Goal: Transaction & Acquisition: Book appointment/travel/reservation

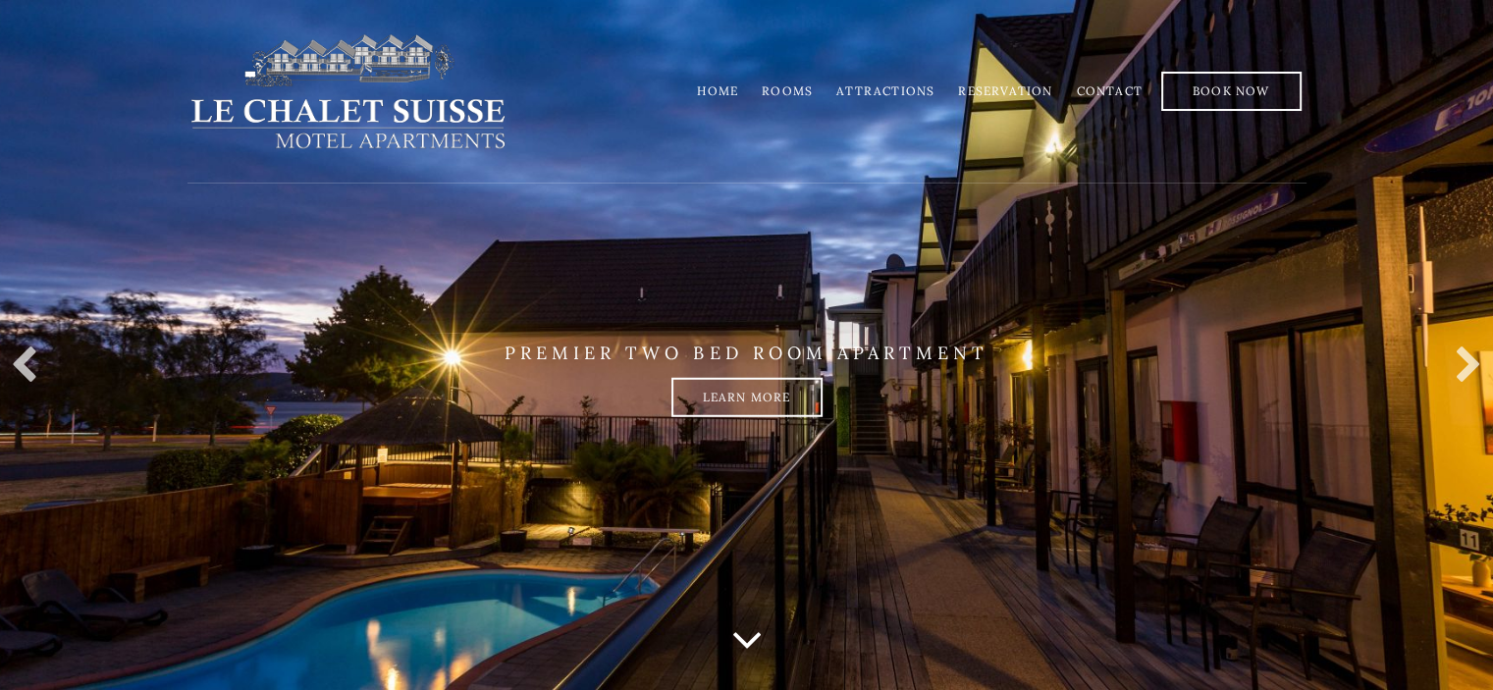
click at [798, 93] on link "Rooms" at bounding box center [786, 90] width 51 height 15
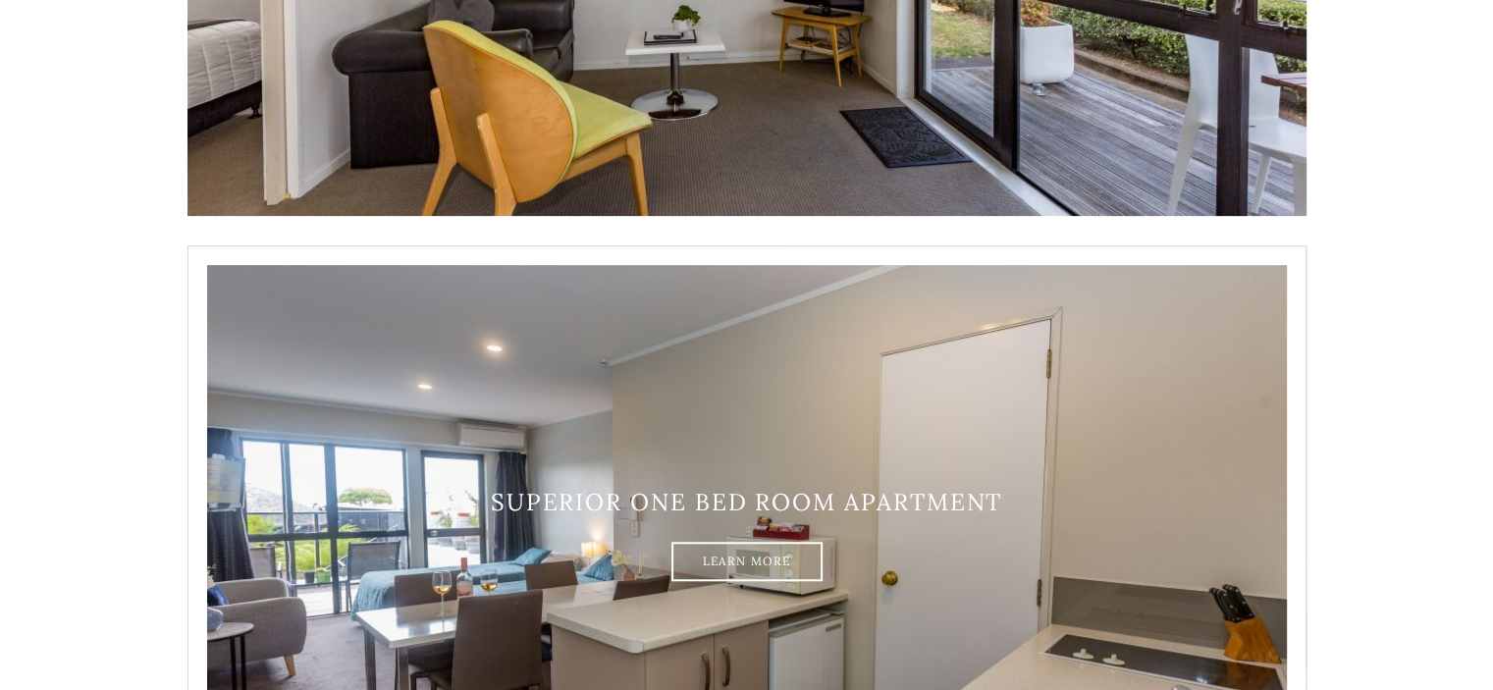
scroll to position [491, 0]
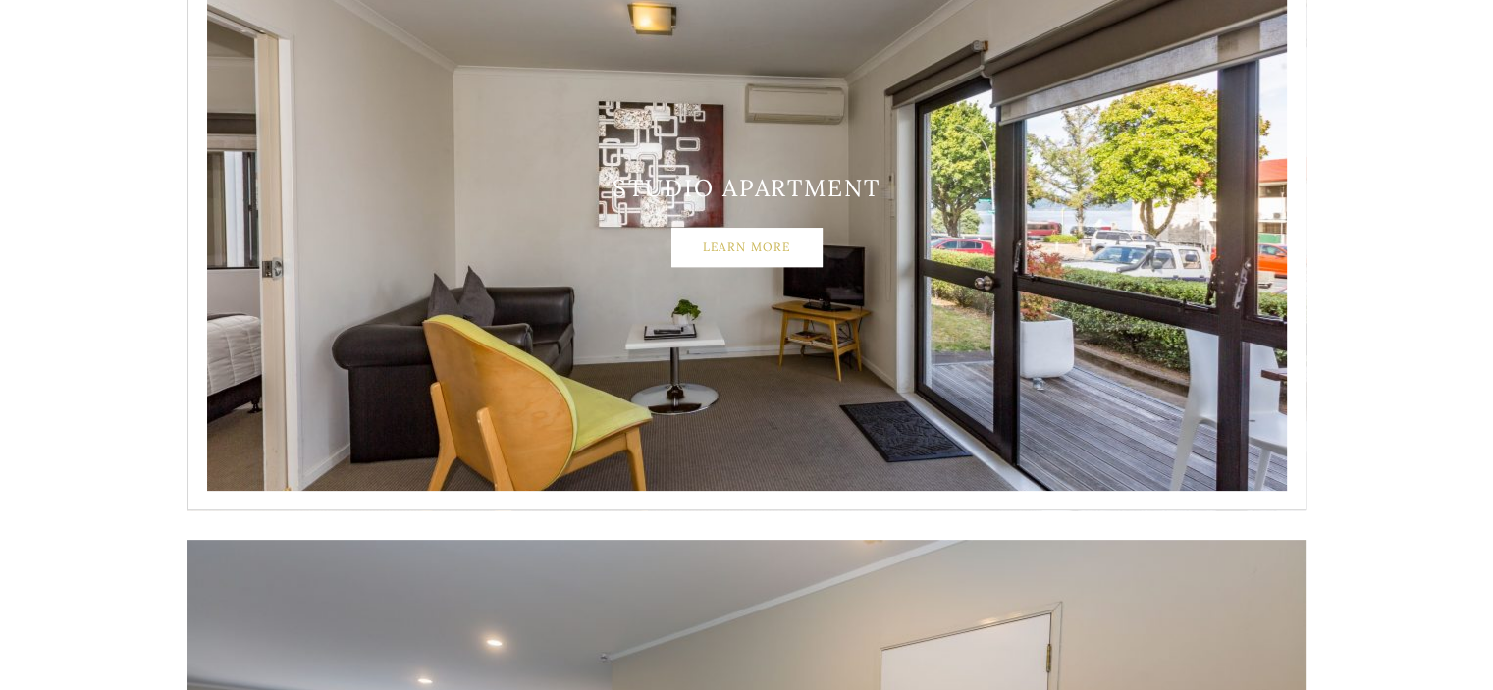
click at [763, 246] on link "Learn More" at bounding box center [746, 247] width 151 height 39
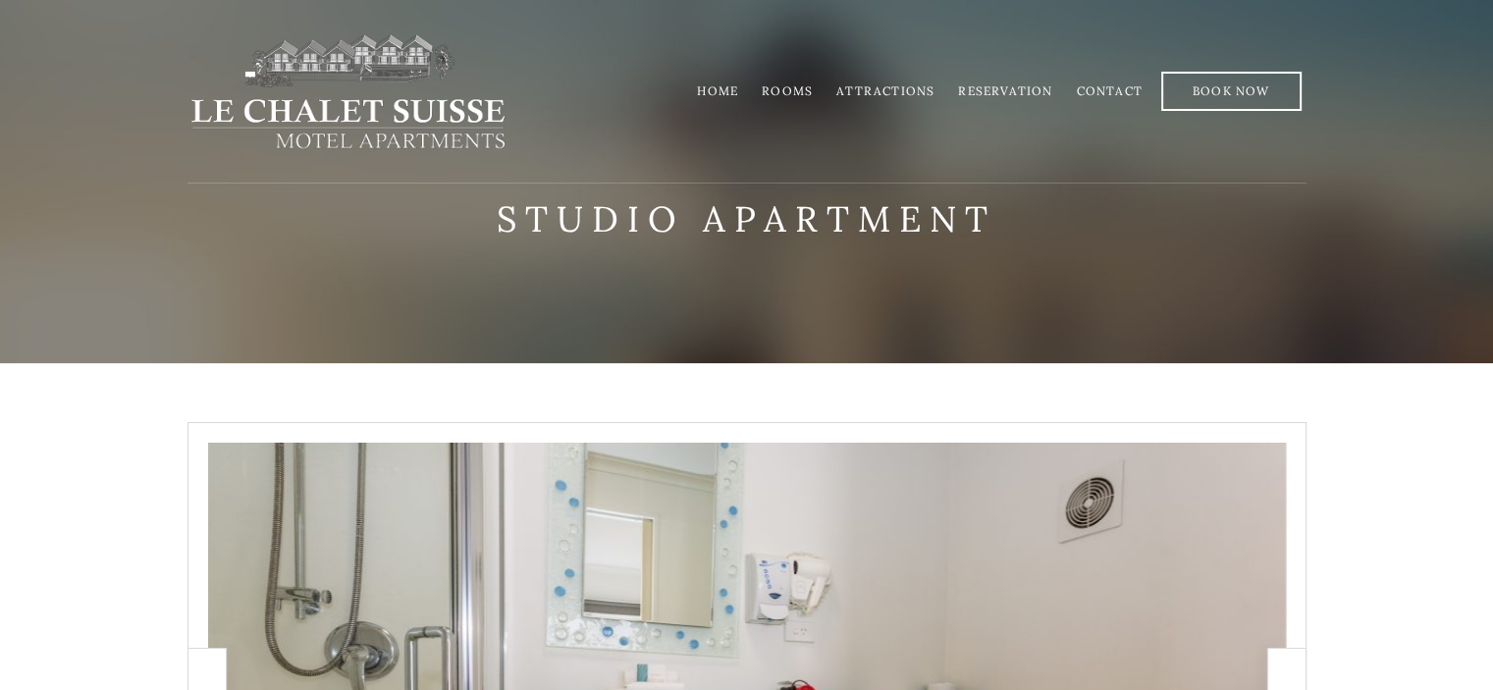
click at [807, 87] on link "Rooms" at bounding box center [786, 90] width 51 height 15
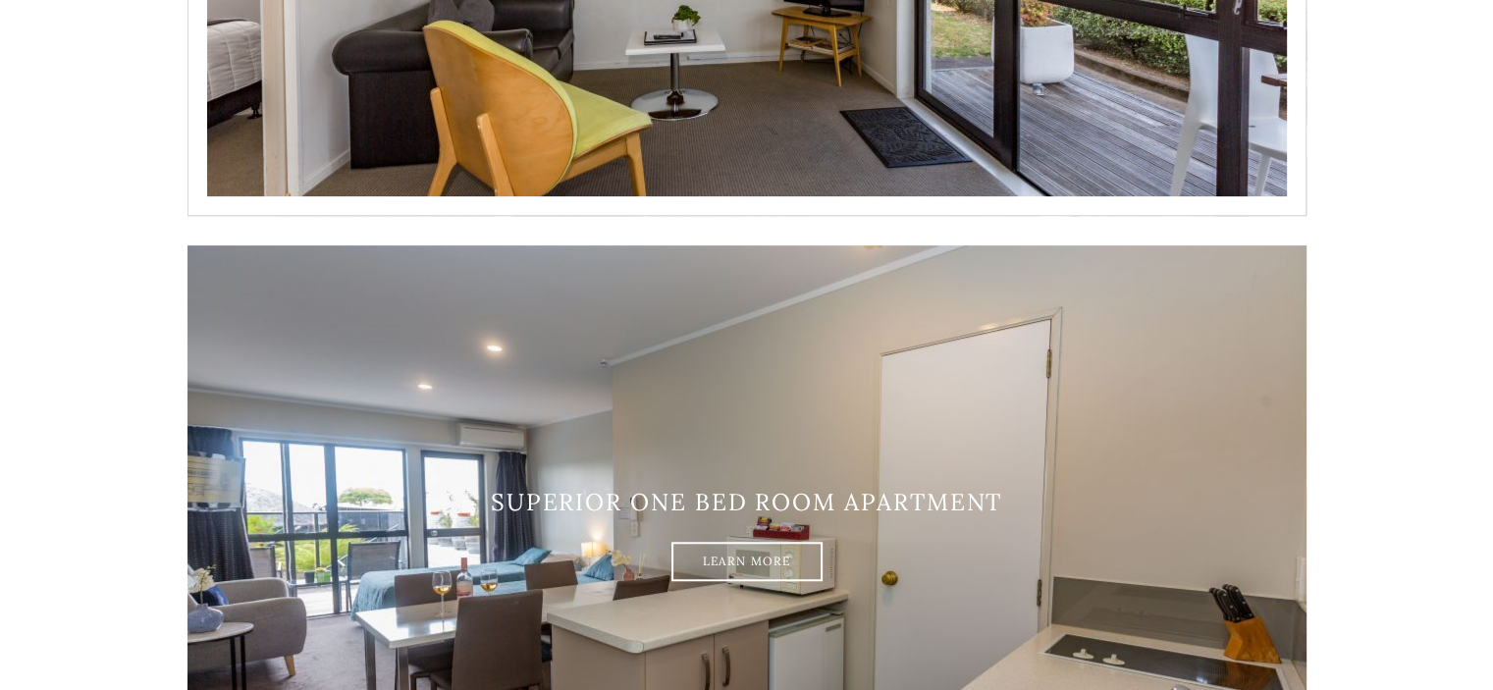
scroll to position [981, 0]
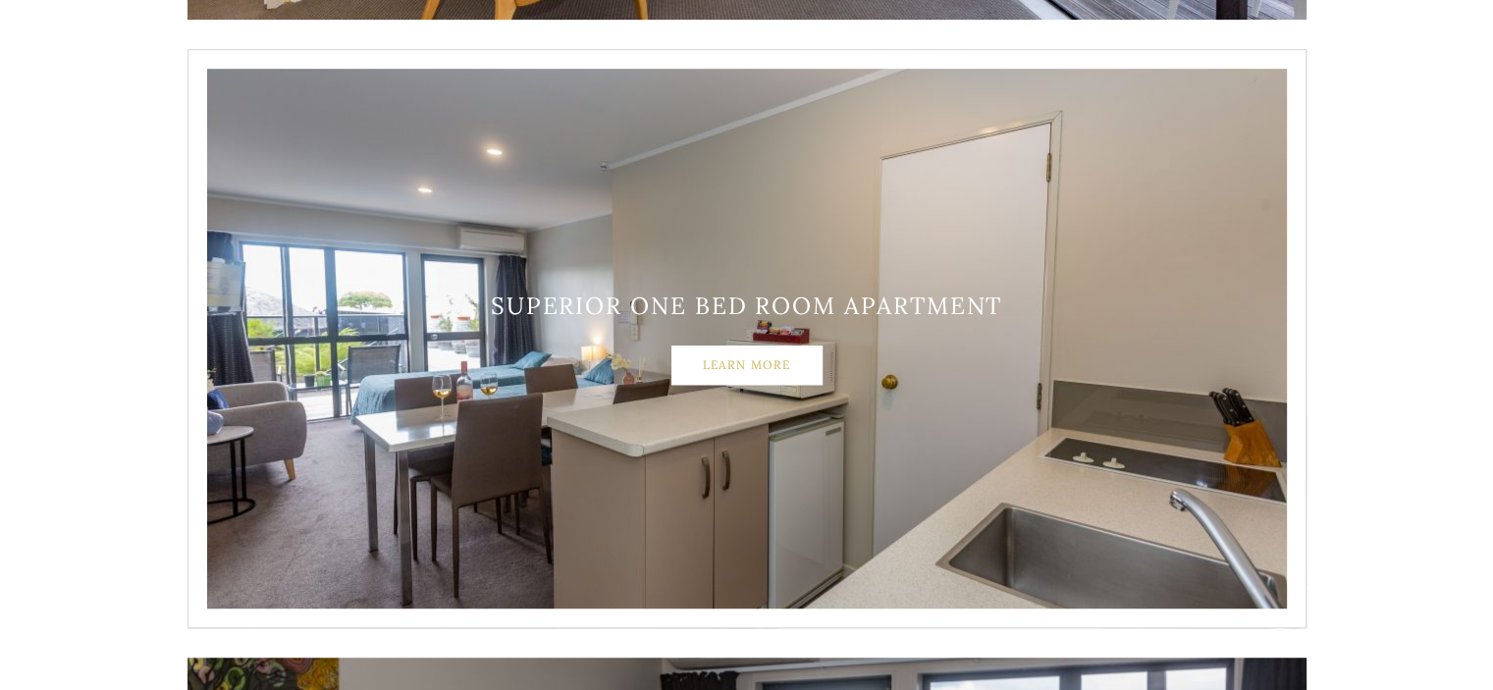
click at [796, 372] on link "Learn More" at bounding box center [746, 364] width 151 height 39
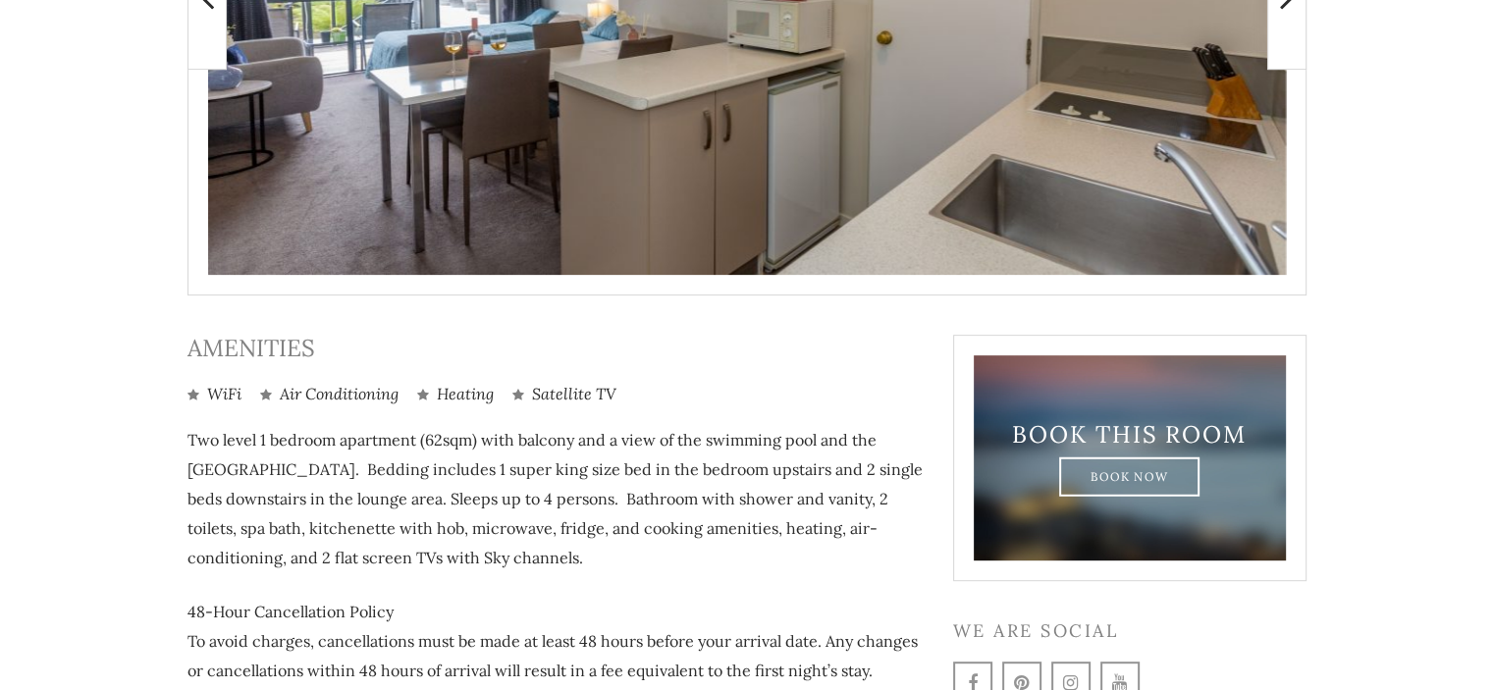
scroll to position [475, 0]
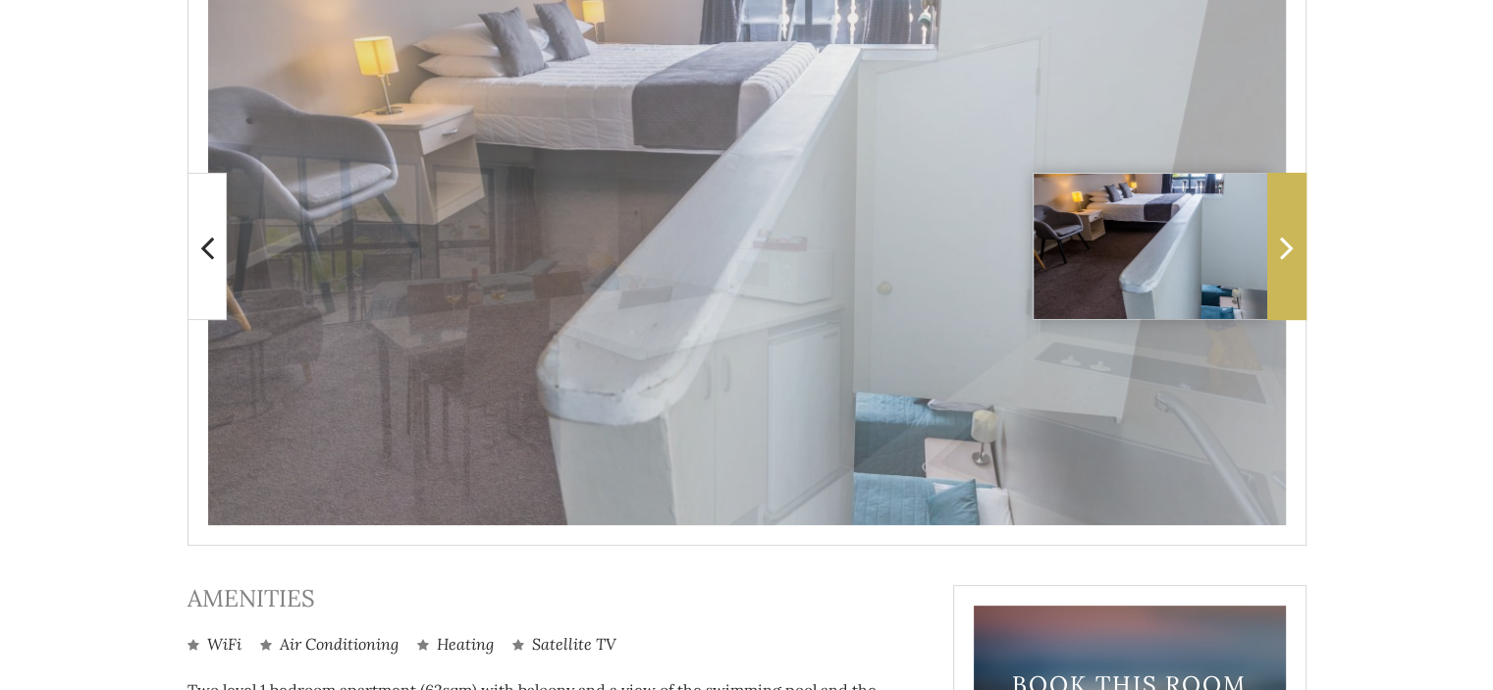
click at [1289, 250] on icon at bounding box center [1287, 247] width 14 height 39
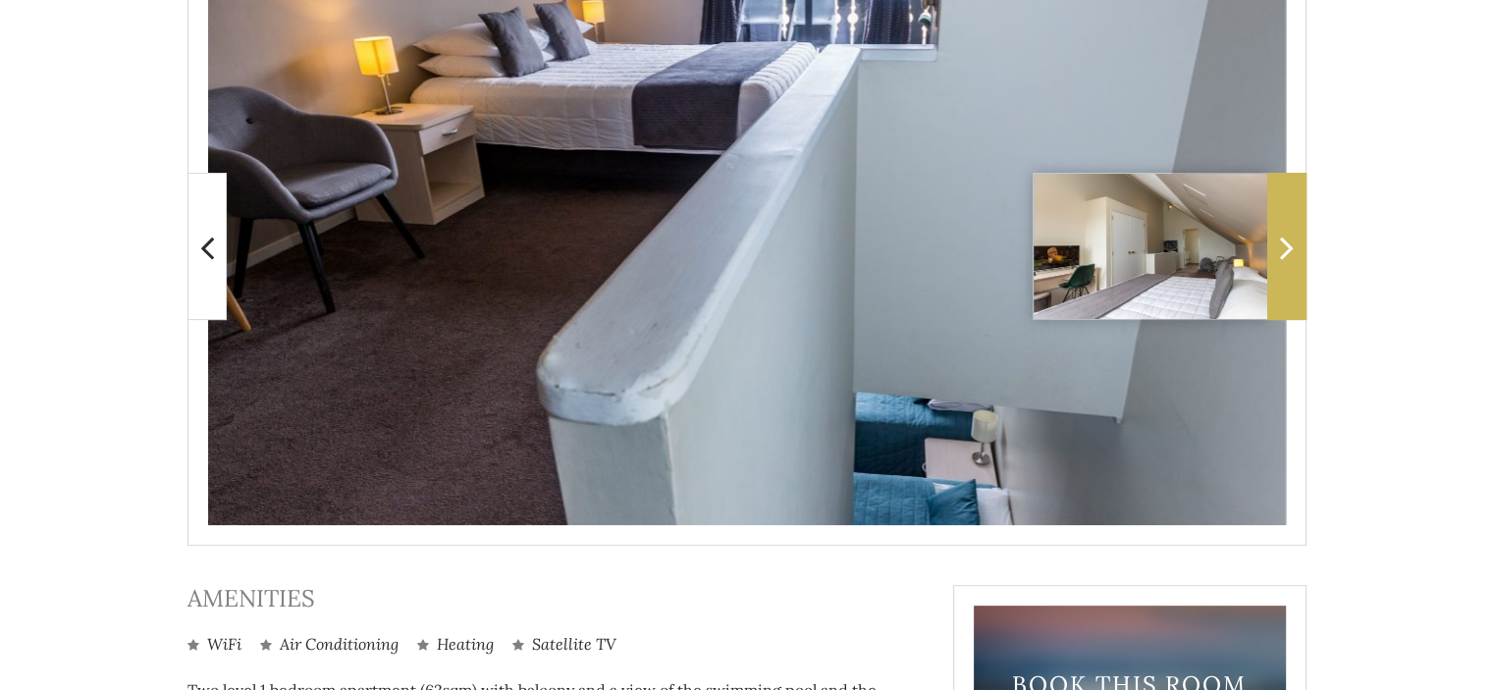
click at [1288, 250] on icon at bounding box center [1287, 247] width 14 height 39
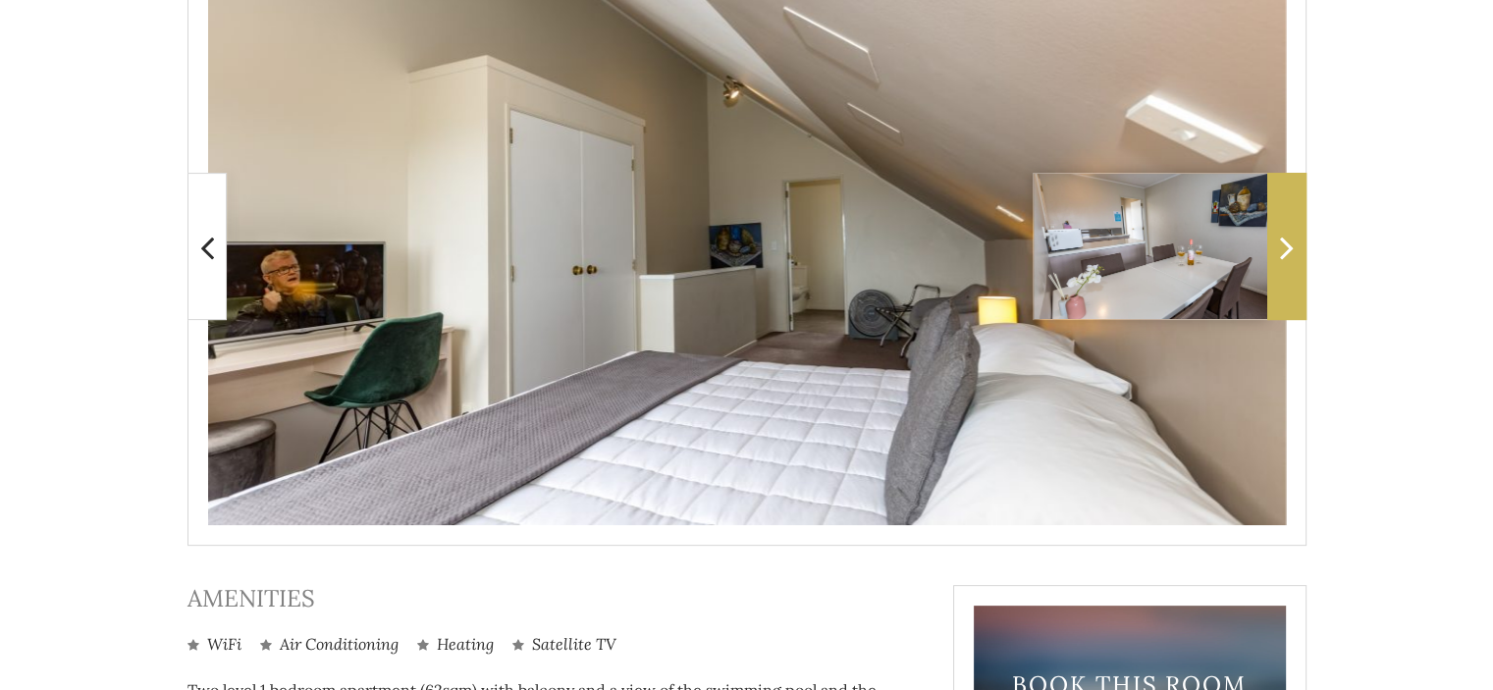
click at [1288, 250] on icon at bounding box center [1287, 247] width 14 height 39
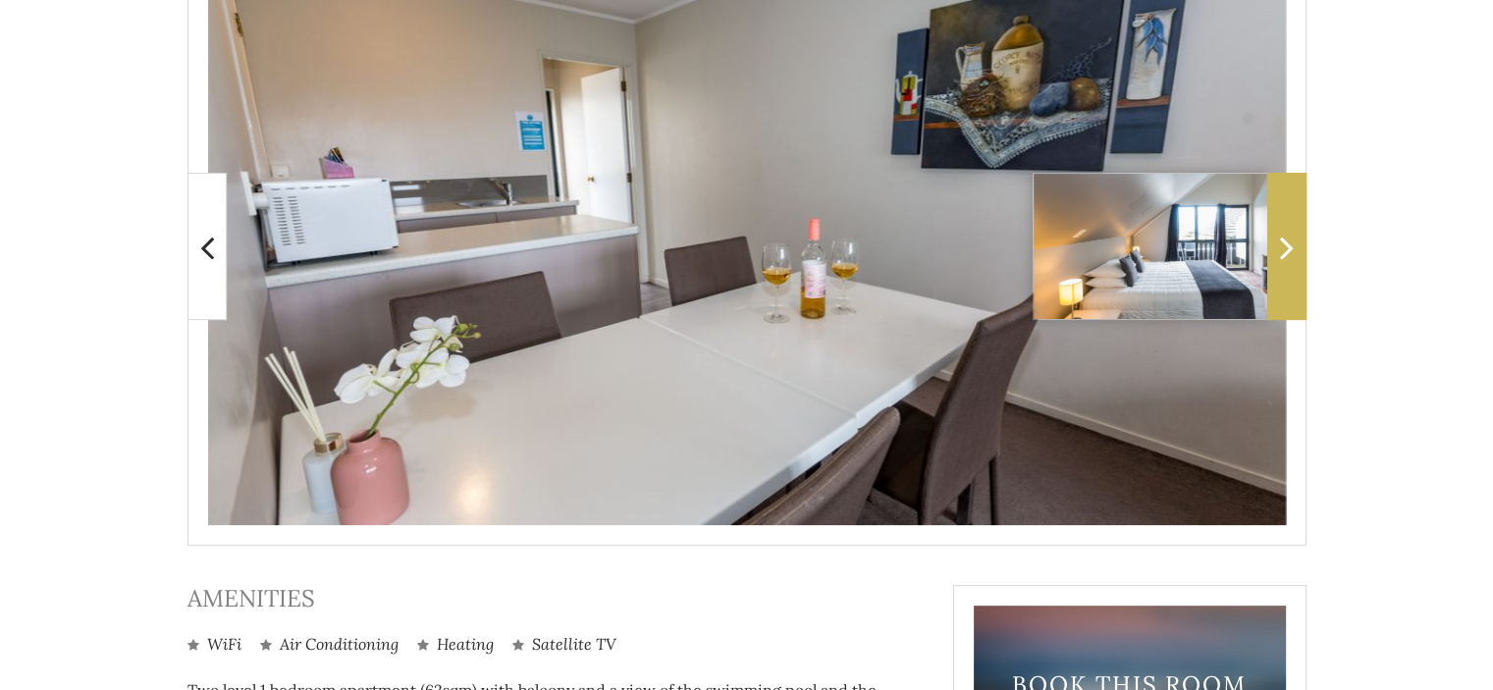
click at [1288, 250] on icon at bounding box center [1287, 247] width 14 height 39
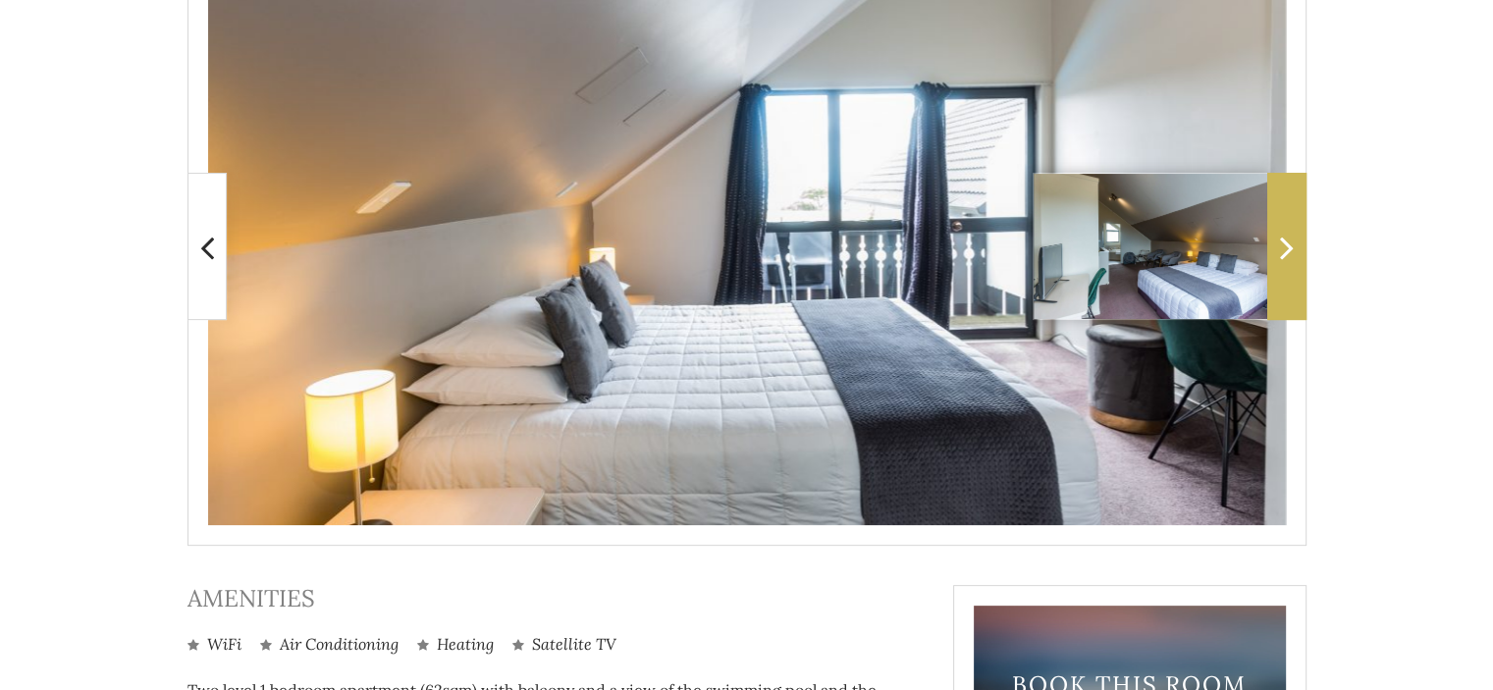
click at [1288, 250] on icon at bounding box center [1287, 247] width 14 height 39
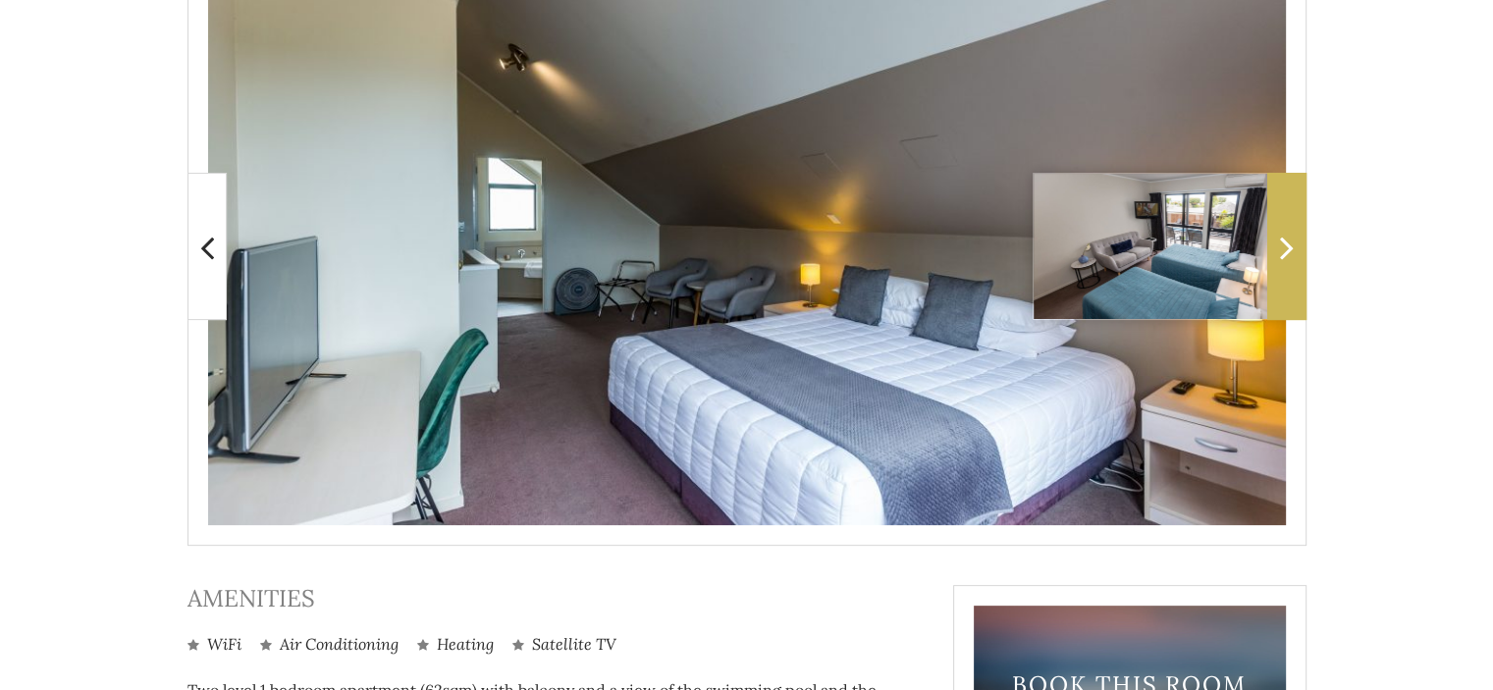
click at [1288, 250] on icon at bounding box center [1287, 247] width 14 height 39
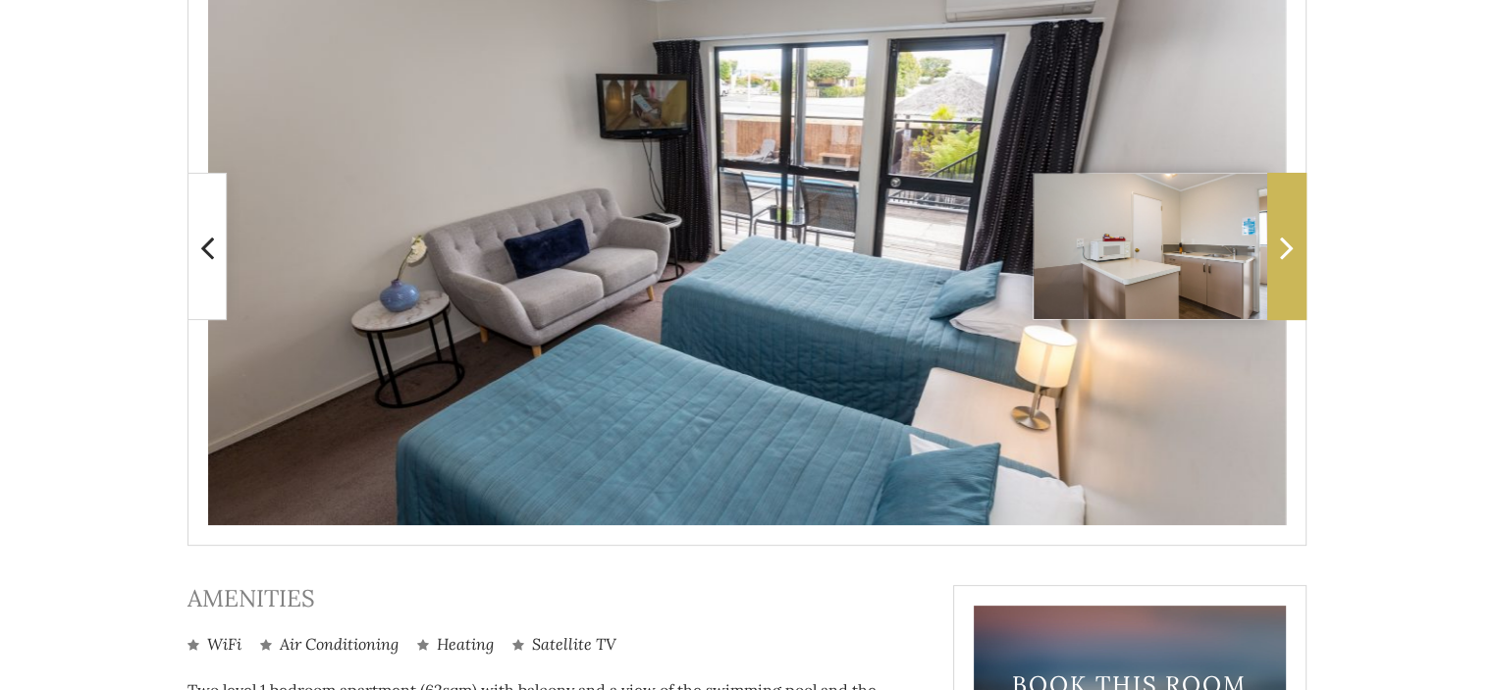
click at [1288, 250] on icon at bounding box center [1287, 247] width 14 height 39
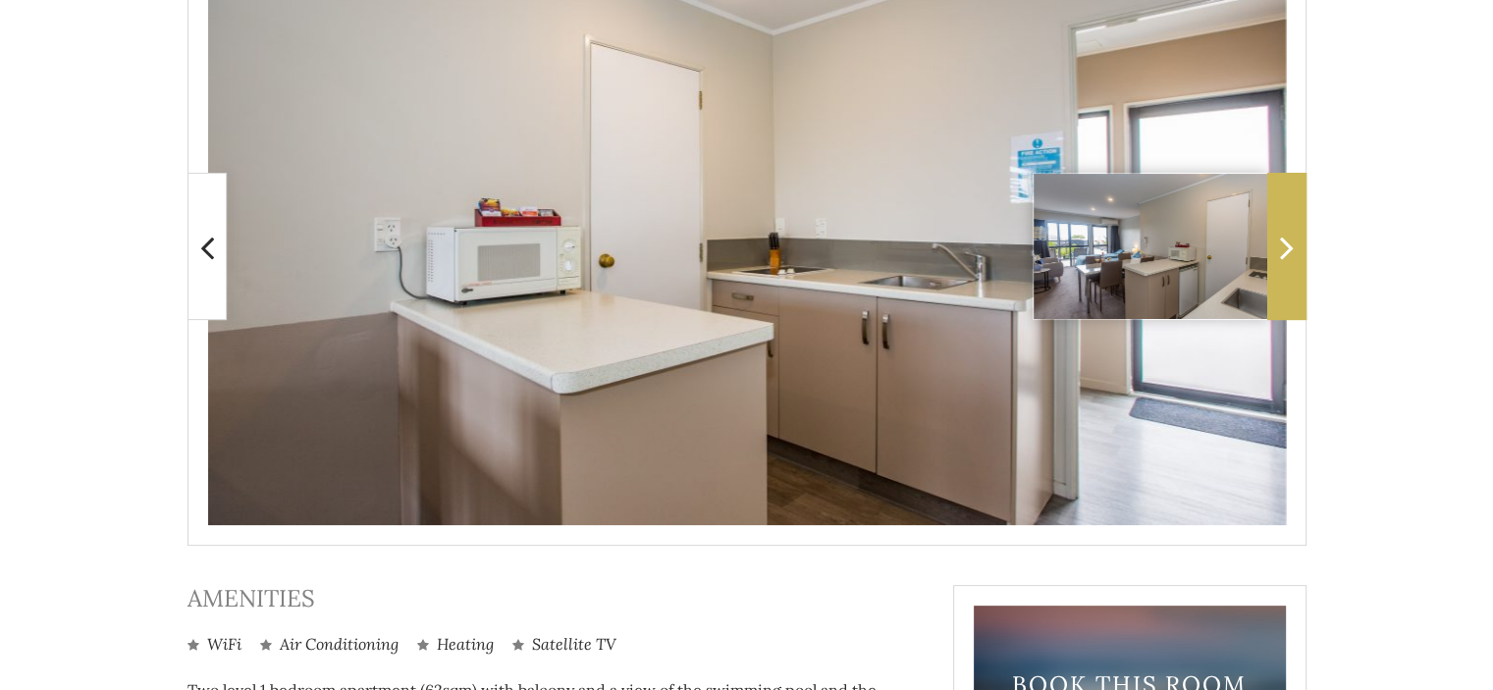
click at [1288, 250] on icon at bounding box center [1287, 247] width 14 height 39
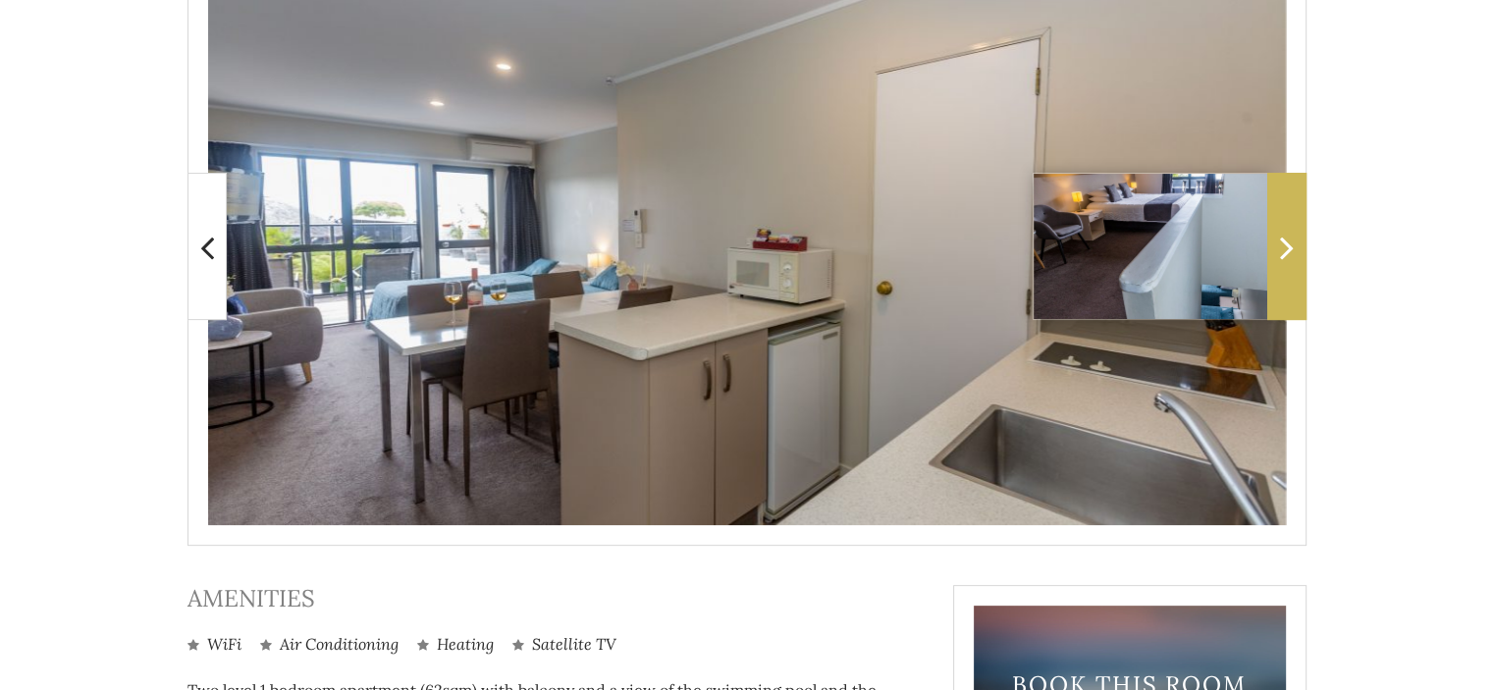
click at [1288, 250] on icon at bounding box center [1287, 247] width 14 height 39
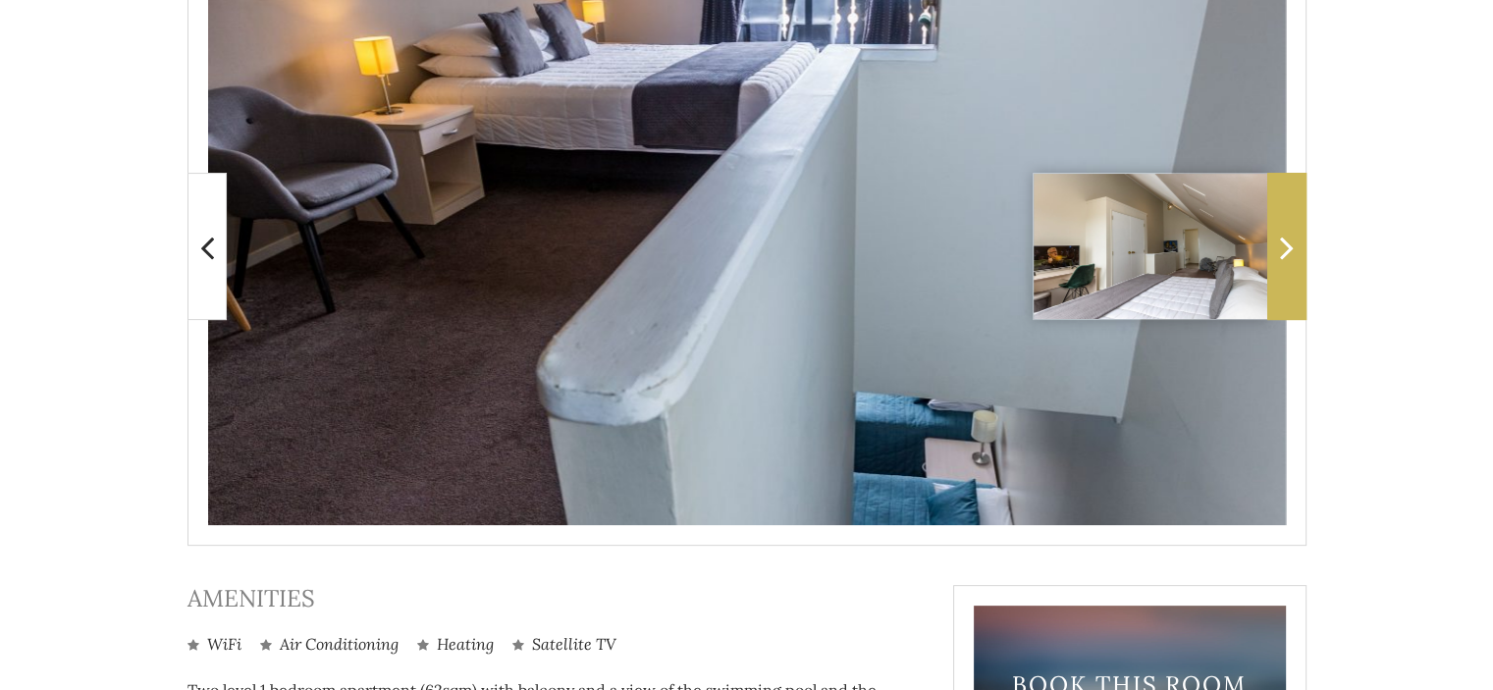
click at [1288, 250] on icon at bounding box center [1287, 247] width 14 height 39
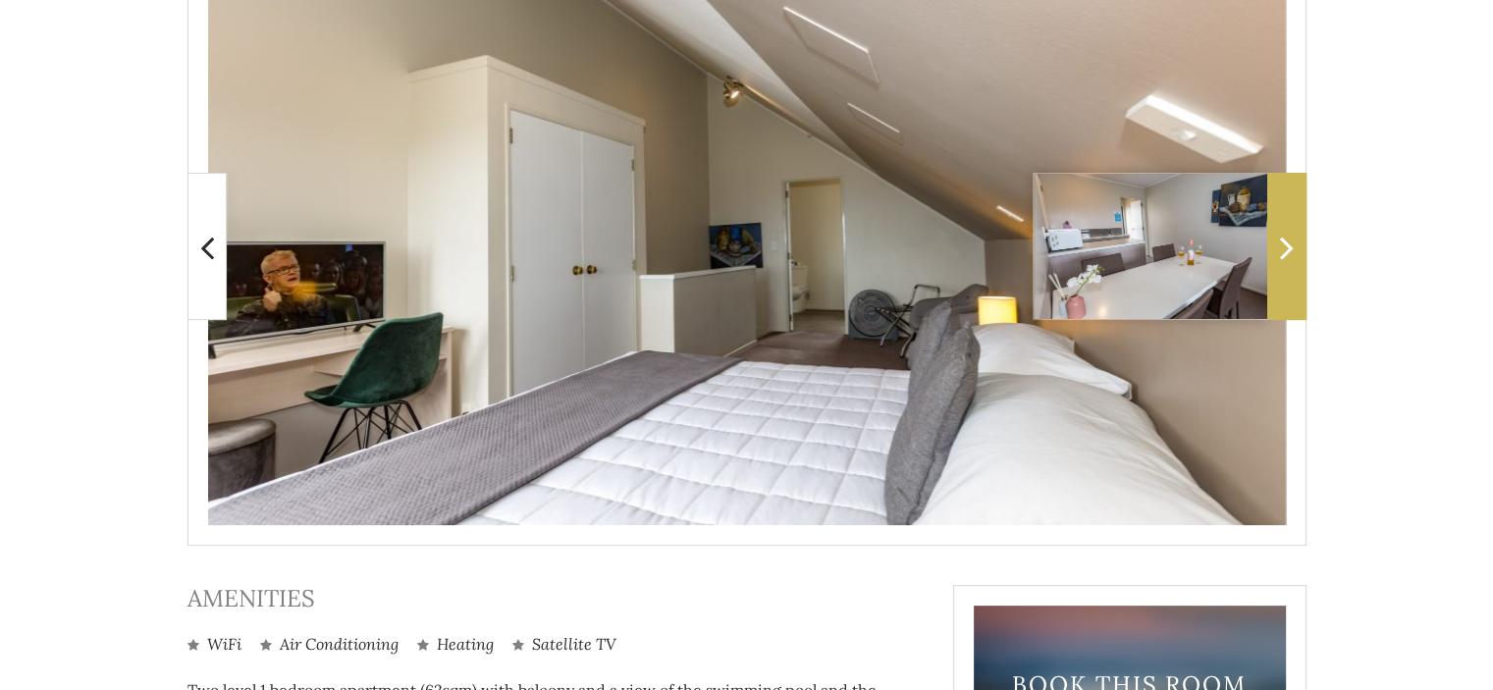
click at [1288, 250] on icon at bounding box center [1287, 247] width 14 height 39
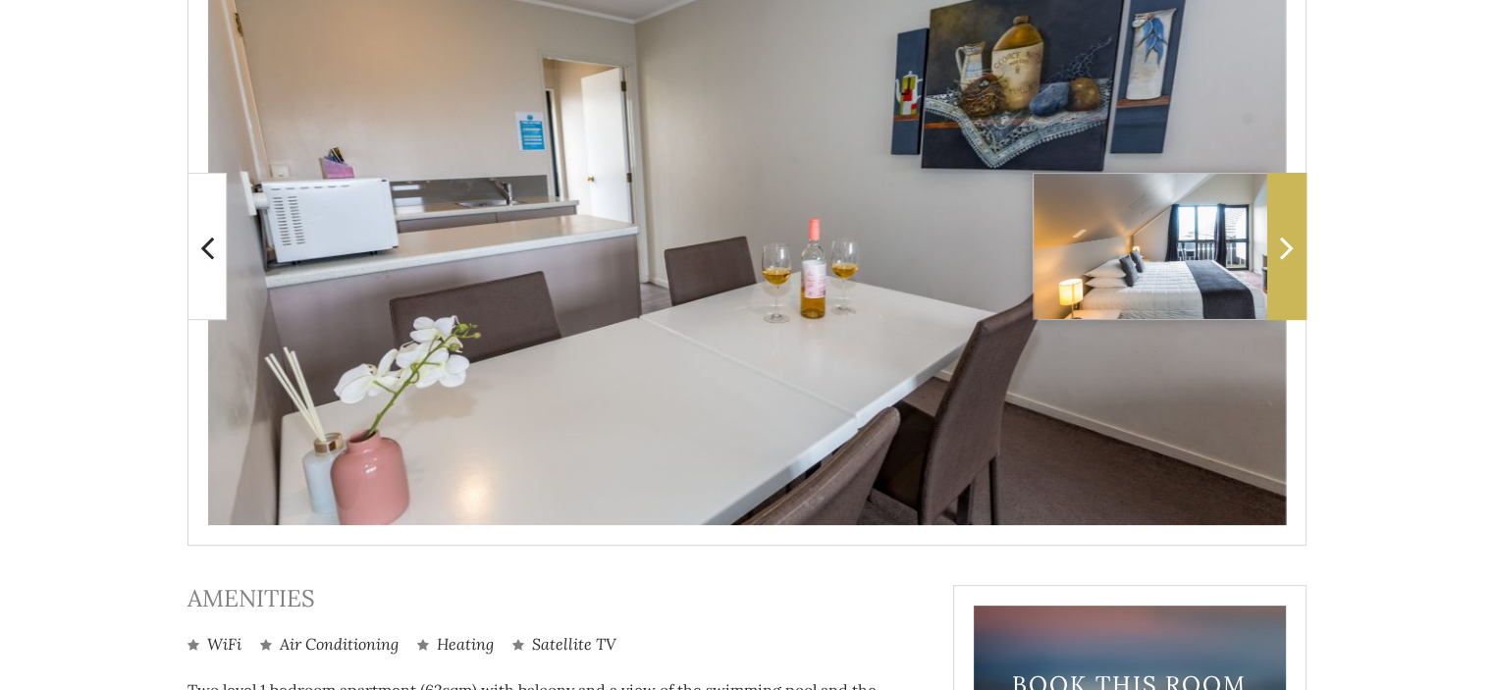
click at [1288, 250] on icon at bounding box center [1287, 247] width 14 height 39
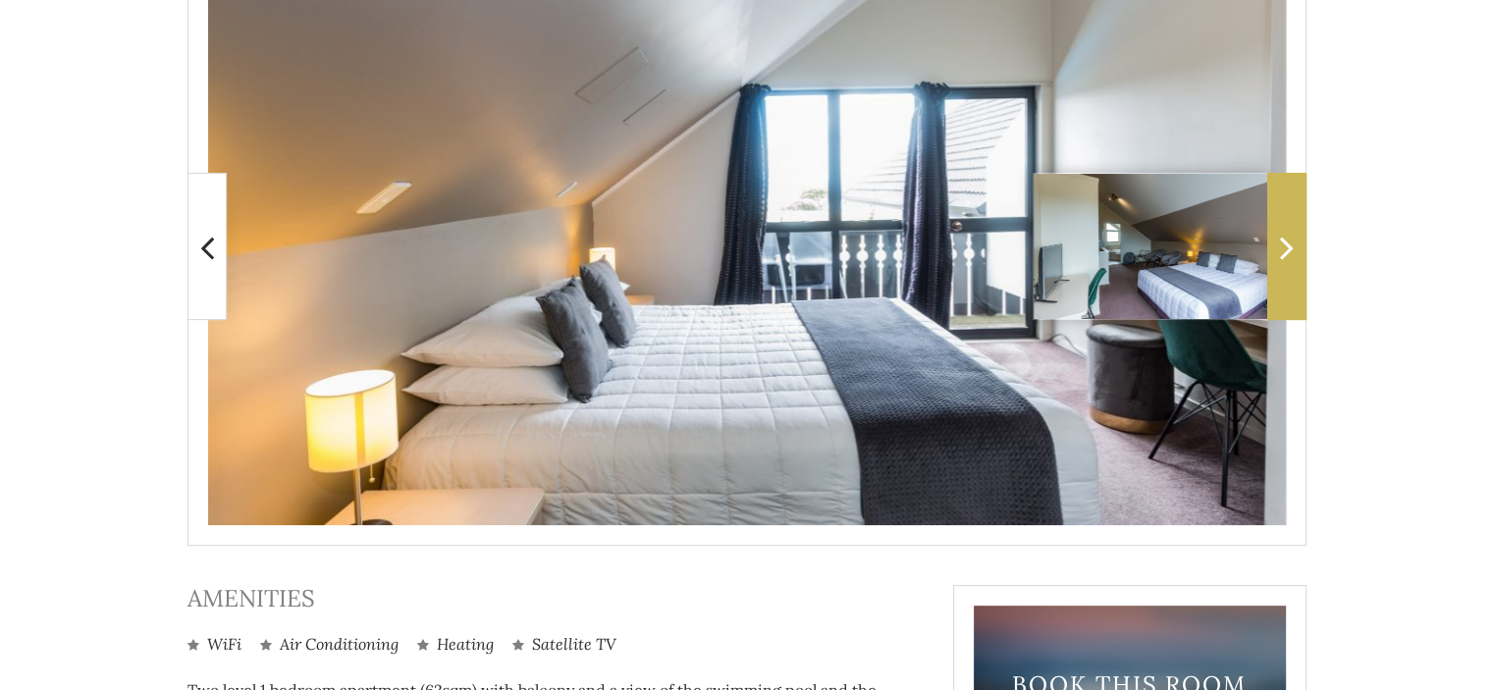
click at [1288, 250] on icon at bounding box center [1287, 247] width 14 height 39
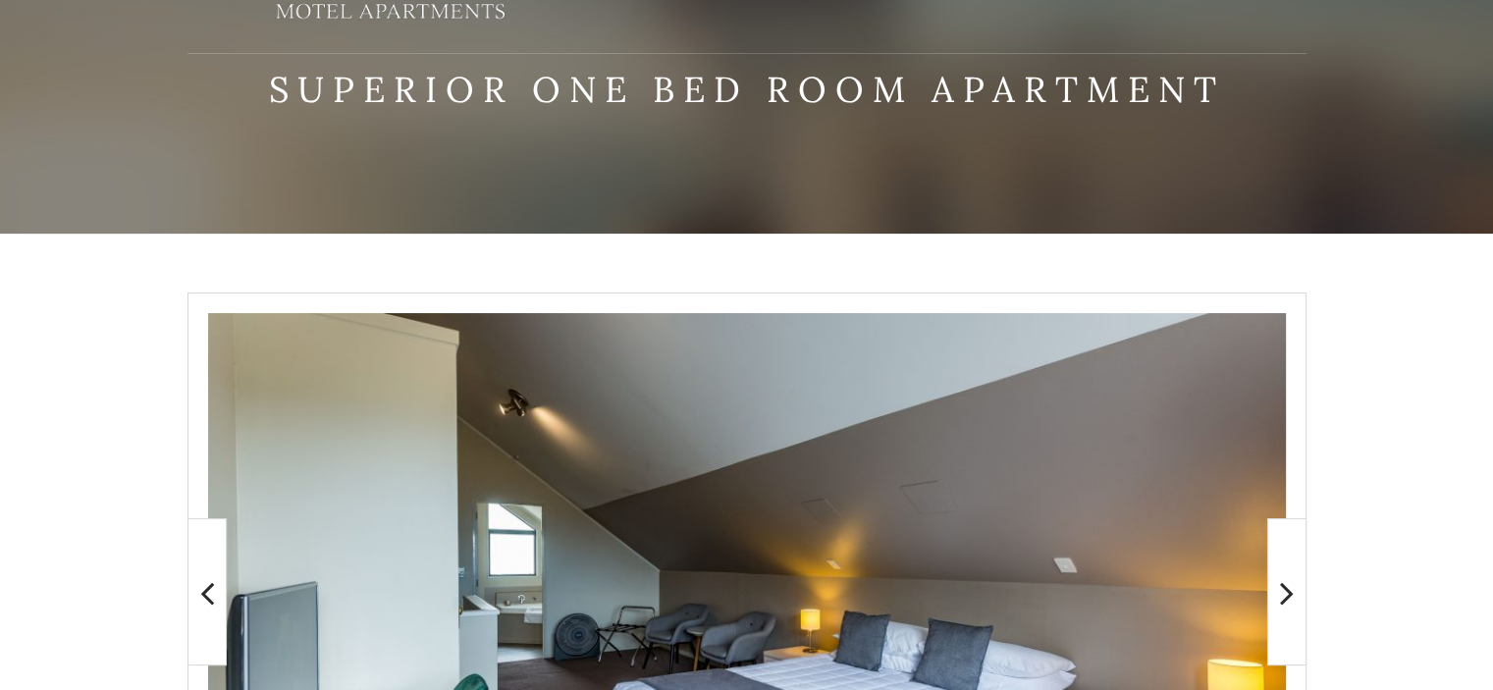
scroll to position [0, 0]
